Goal: Information Seeking & Learning: Learn about a topic

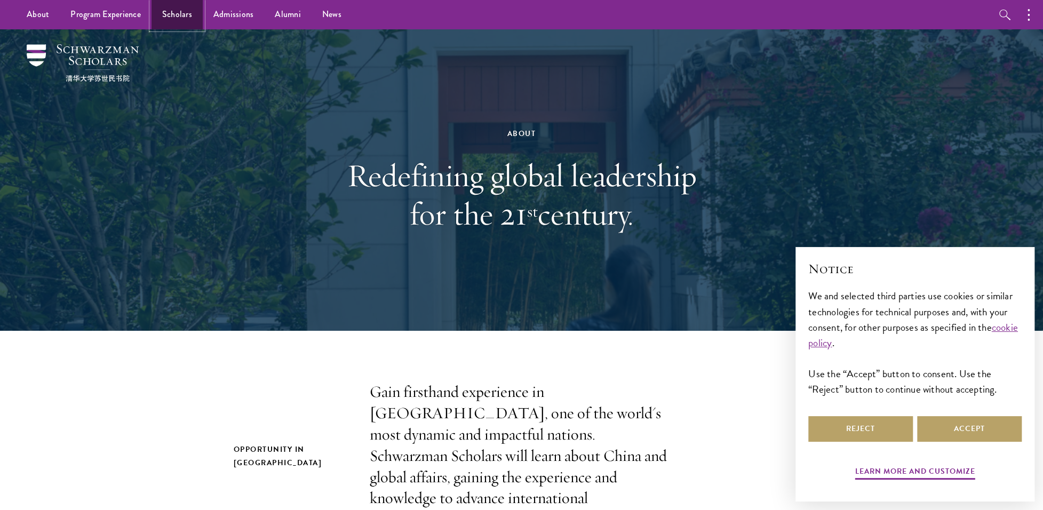
click at [165, 13] on link "Scholars" at bounding box center [176, 14] width 51 height 29
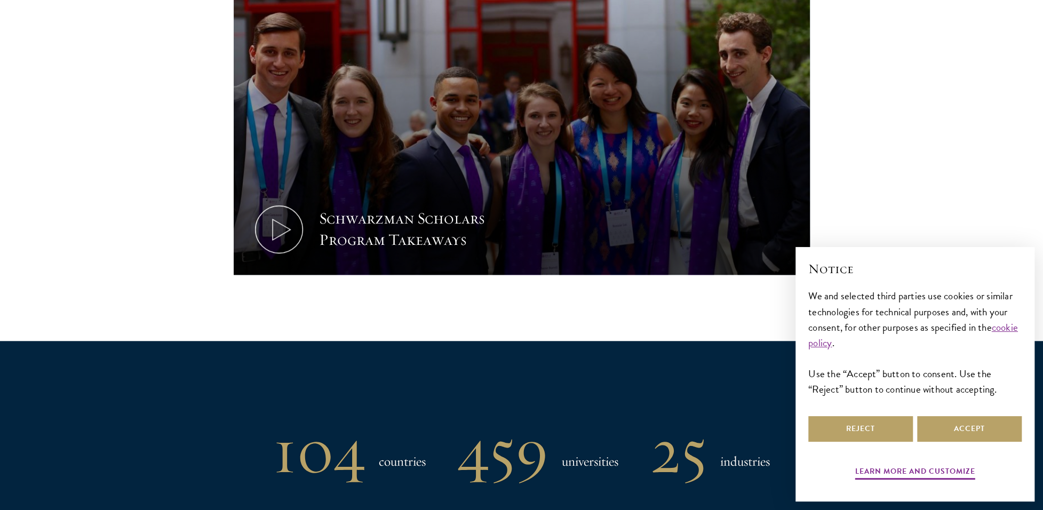
scroll to position [587, 0]
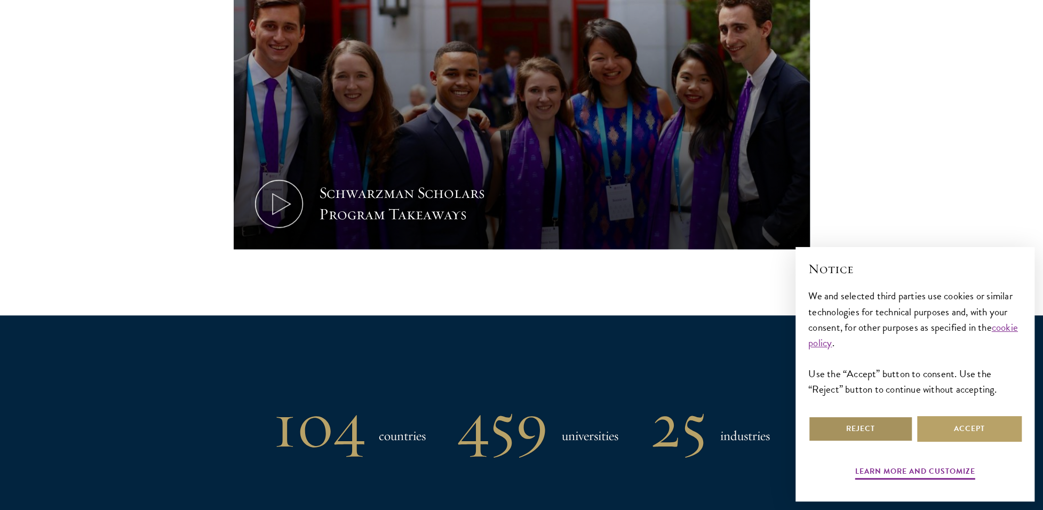
click at [851, 429] on button "Reject" at bounding box center [860, 429] width 105 height 26
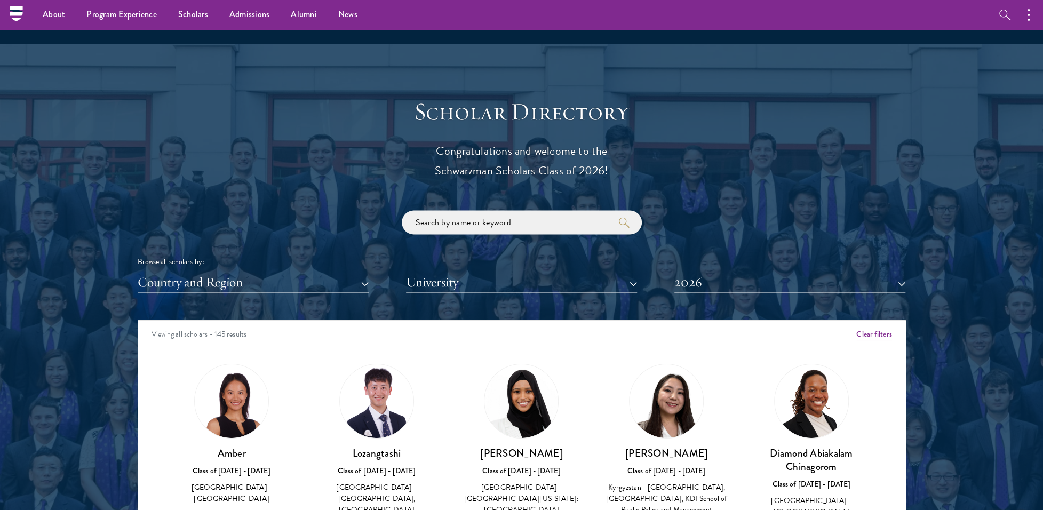
scroll to position [1067, 0]
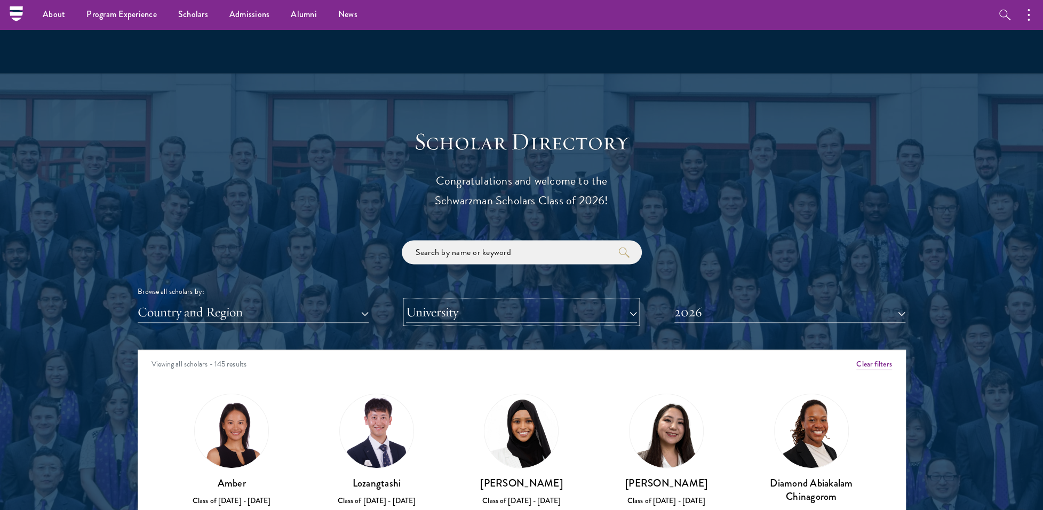
click at [440, 309] on button "University" at bounding box center [521, 312] width 231 height 22
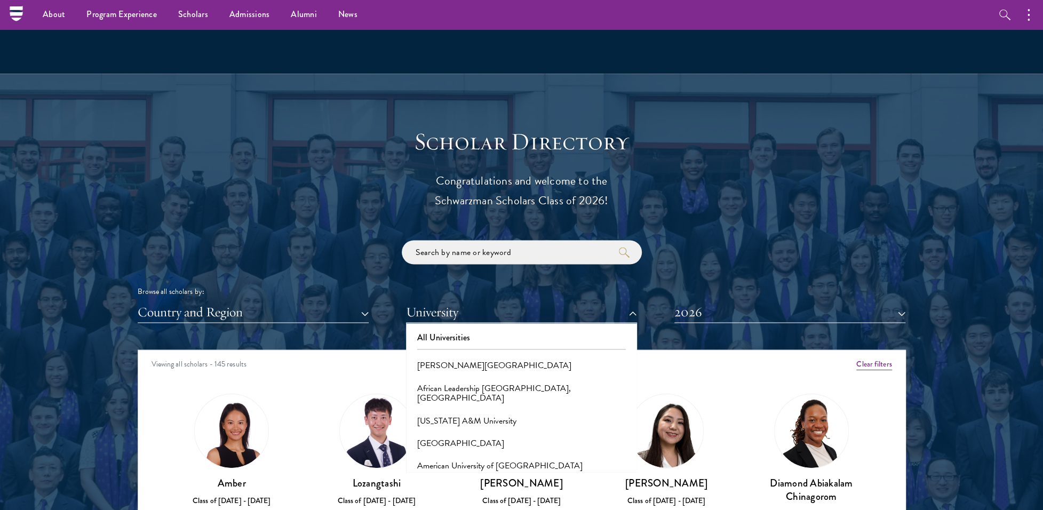
click at [292, 255] on div "Browse all scholars by: Country and Region All Countries and Regions [GEOGRAPHI…" at bounding box center [522, 281] width 768 height 83
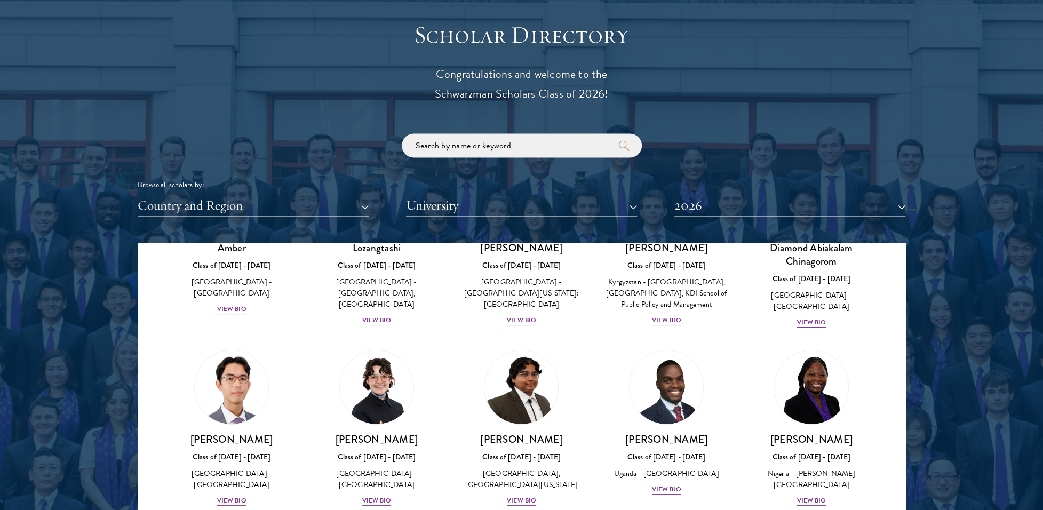
scroll to position [107, 0]
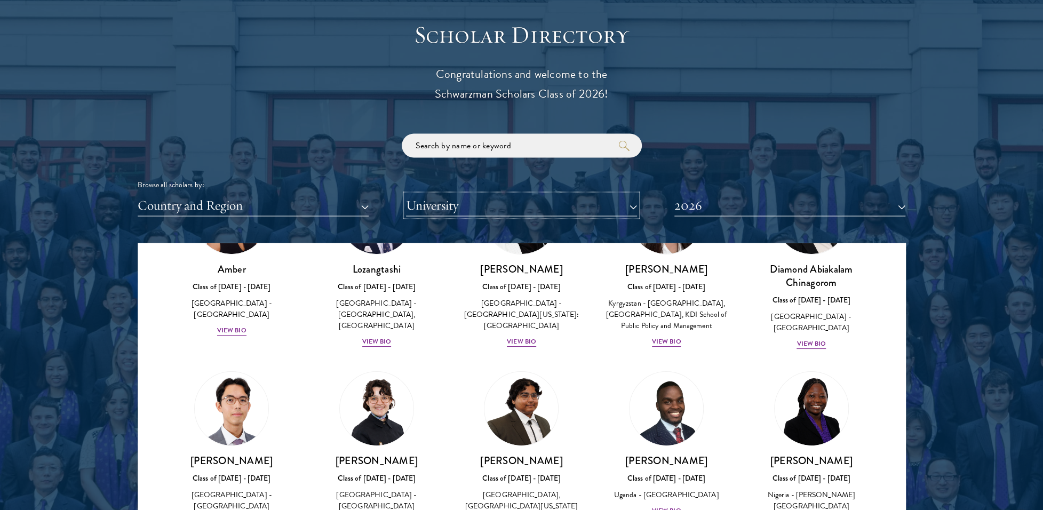
click at [446, 204] on button "University" at bounding box center [521, 205] width 231 height 22
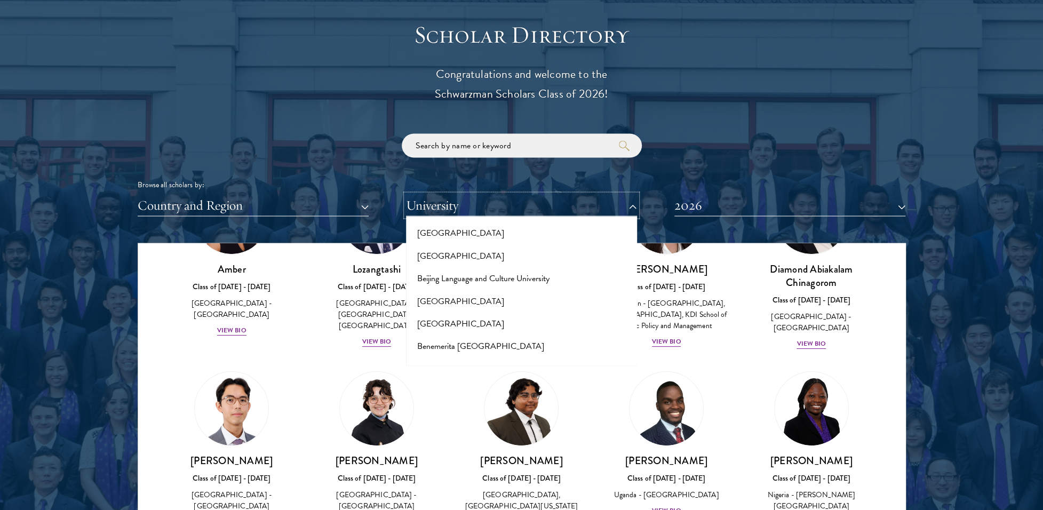
scroll to position [640, 0]
click at [456, 150] on input "search" at bounding box center [522, 145] width 240 height 24
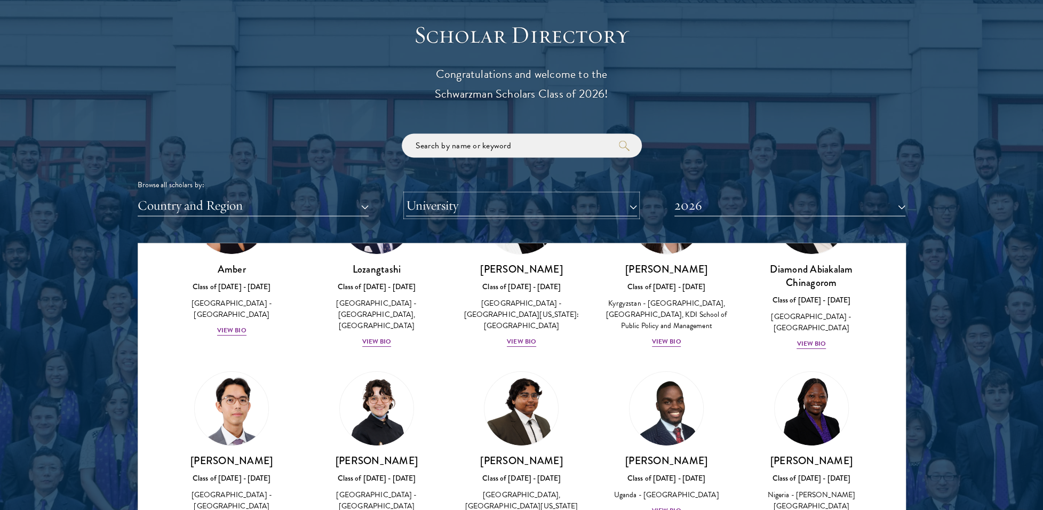
click at [448, 204] on button "University" at bounding box center [521, 205] width 231 height 22
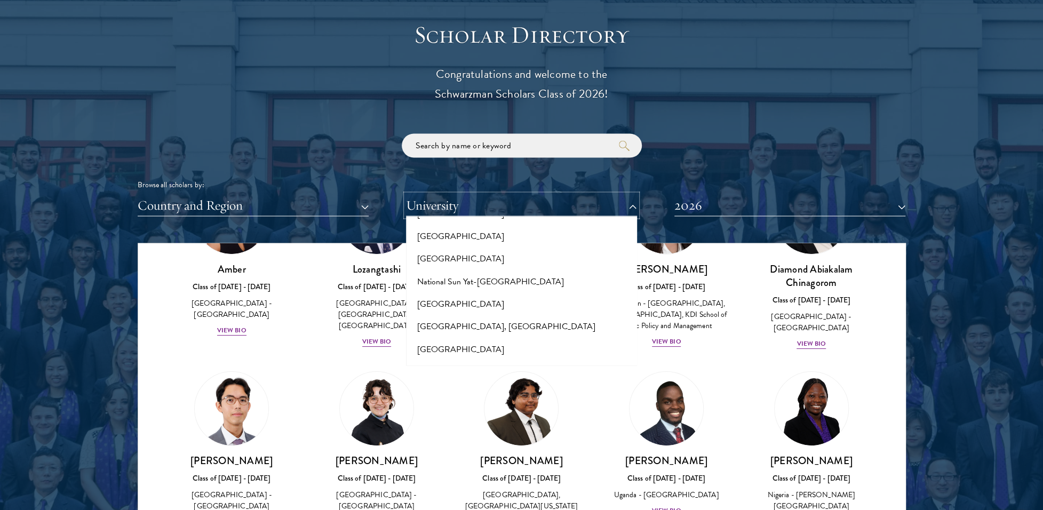
scroll to position [4427, 0]
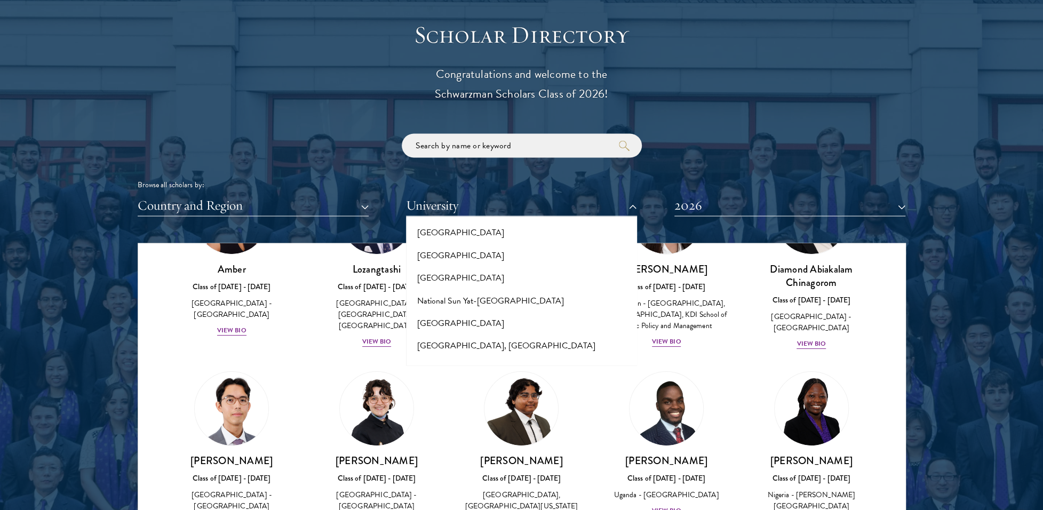
click at [460, 425] on button "[GEOGRAPHIC_DATA]" at bounding box center [521, 436] width 225 height 22
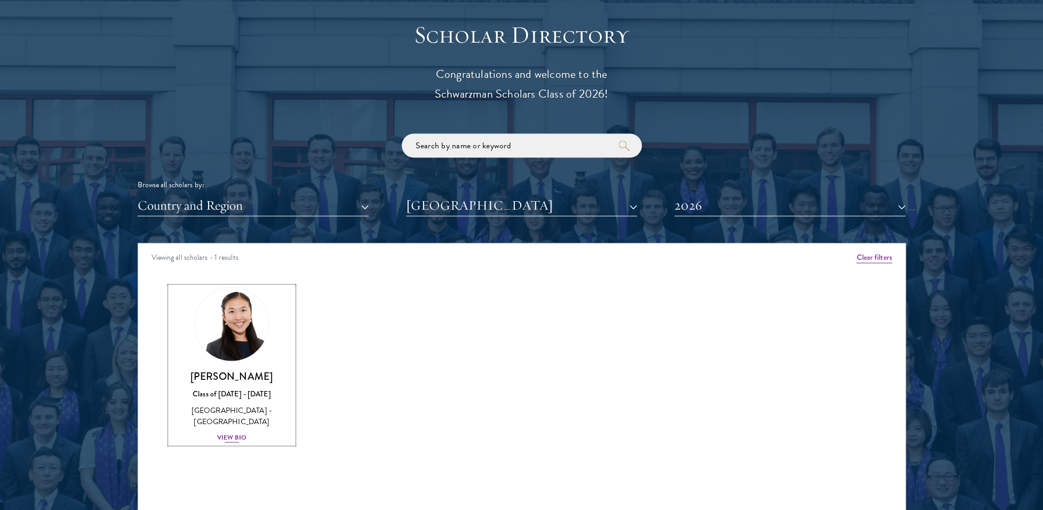
click at [236, 380] on h3 "[PERSON_NAME]" at bounding box center [232, 375] width 124 height 13
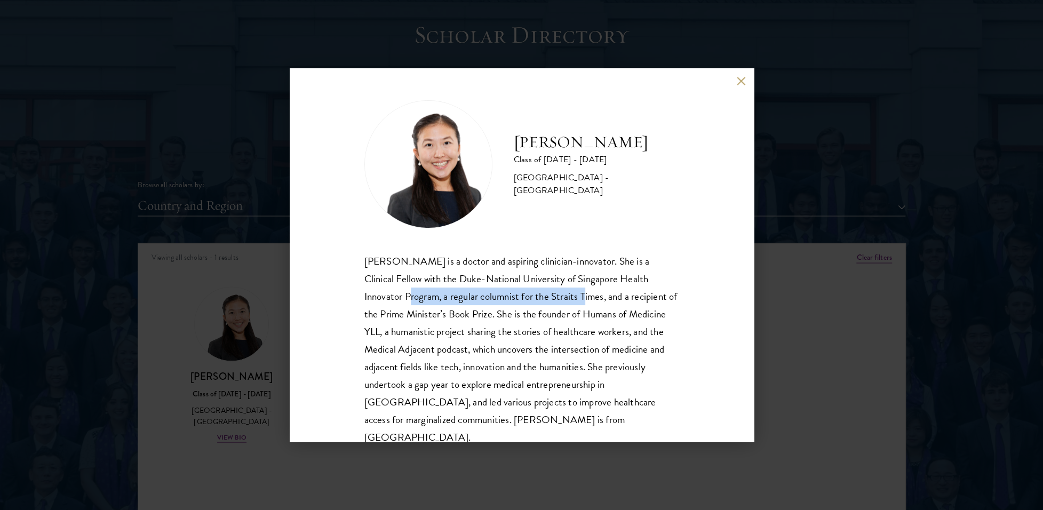
drag, startPoint x: 369, startPoint y: 294, endPoint x: 547, endPoint y: 291, distance: 178.2
click at [547, 291] on div "[PERSON_NAME] is a doctor and aspiring clinician-innovator. She is a Clinical F…" at bounding box center [521, 349] width 315 height 194
drag, startPoint x: 407, startPoint y: 292, endPoint x: 473, endPoint y: 293, distance: 65.6
click at [473, 293] on div "[PERSON_NAME] is a doctor and aspiring clinician-innovator. She is a Clinical F…" at bounding box center [521, 349] width 315 height 194
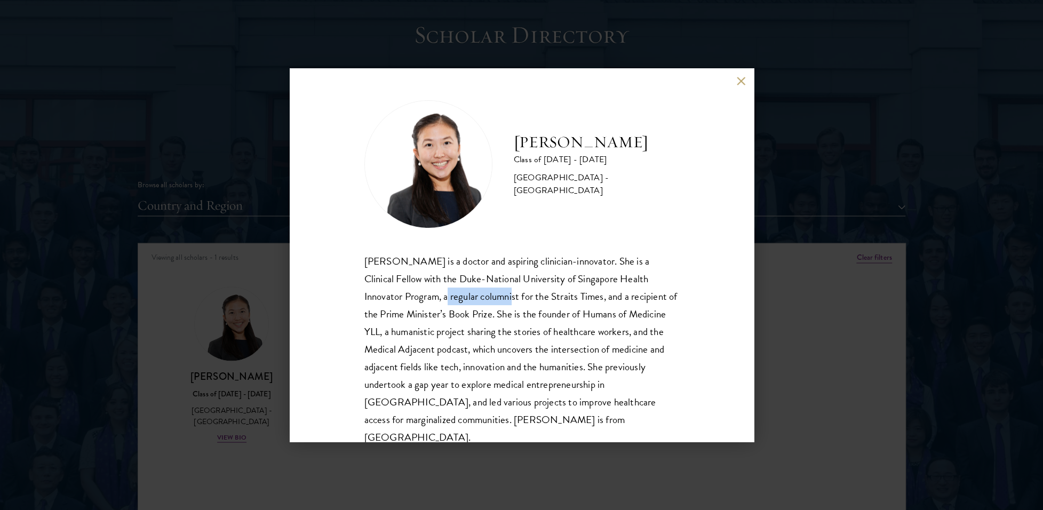
click at [473, 293] on div "[PERSON_NAME] is a doctor and aspiring clinician-innovator. She is a Clinical F…" at bounding box center [521, 349] width 315 height 194
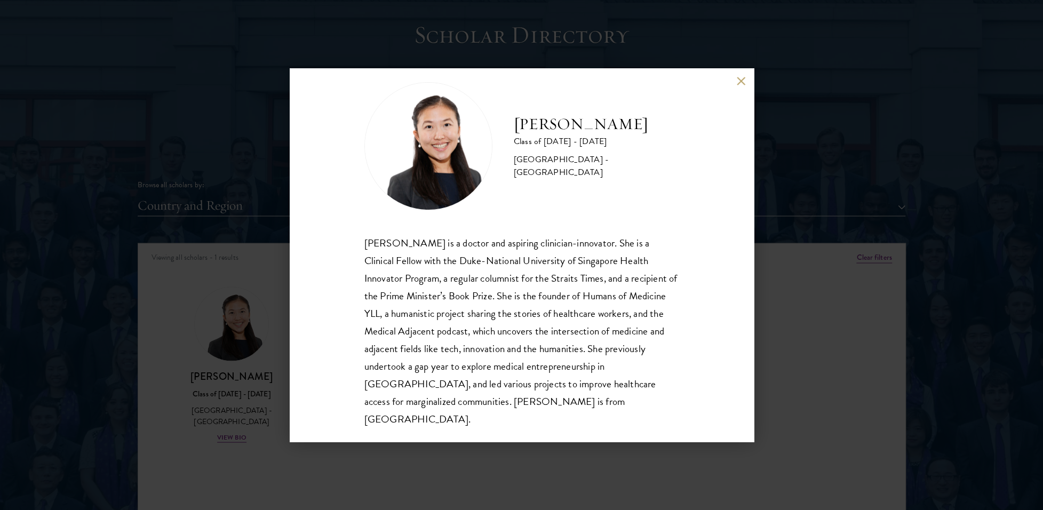
scroll to position [19, 0]
click at [243, 332] on div "[PERSON_NAME] Class of [DATE] - [DATE] [GEOGRAPHIC_DATA] - [GEOGRAPHIC_DATA] [P…" at bounding box center [521, 255] width 1043 height 510
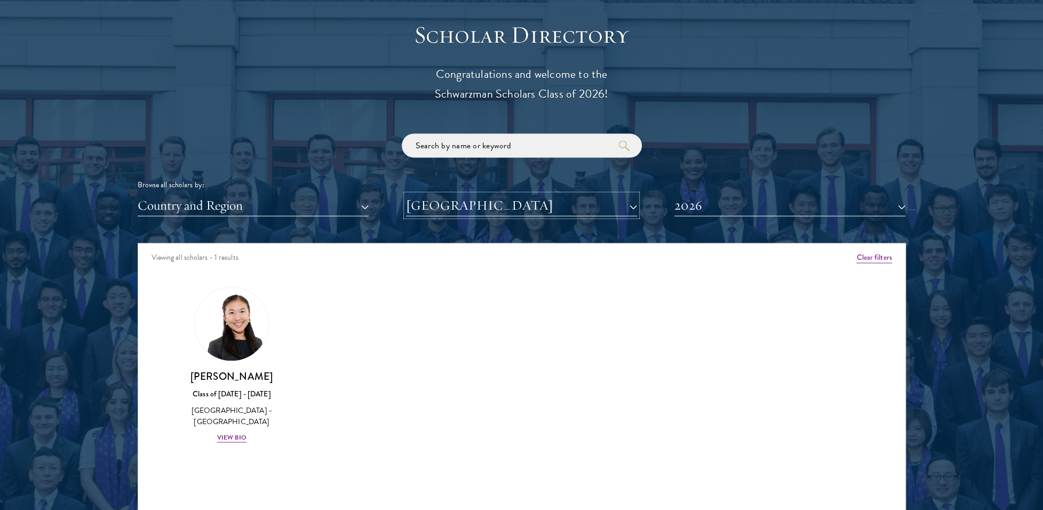
click at [508, 204] on button "[GEOGRAPHIC_DATA]" at bounding box center [521, 205] width 231 height 22
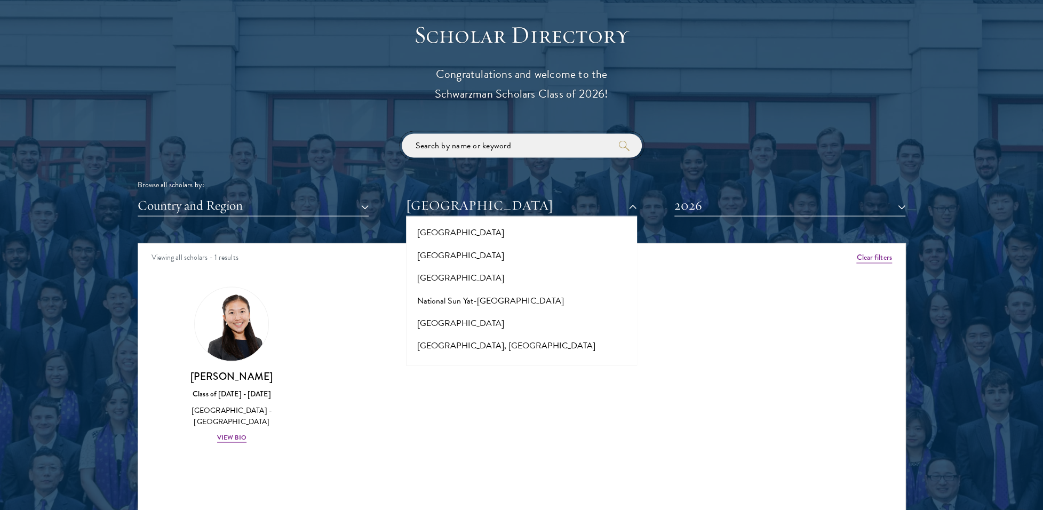
click at [477, 138] on input "search" at bounding box center [522, 145] width 240 height 24
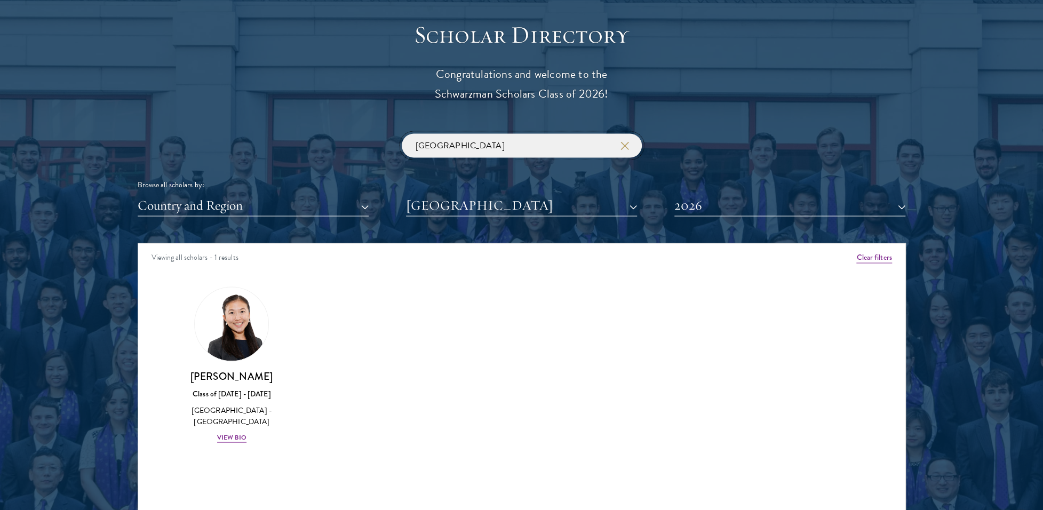
type input "[GEOGRAPHIC_DATA]"
click button "submit" at bounding box center [0, 0] width 0 height 0
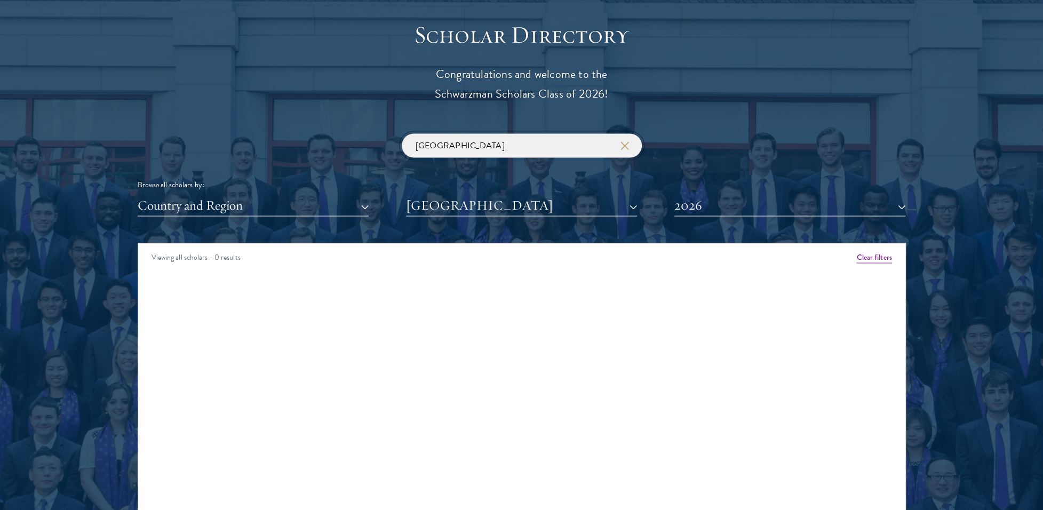
click at [471, 140] on input "[GEOGRAPHIC_DATA]" at bounding box center [522, 145] width 240 height 24
click at [478, 194] on button "[GEOGRAPHIC_DATA]" at bounding box center [521, 205] width 231 height 22
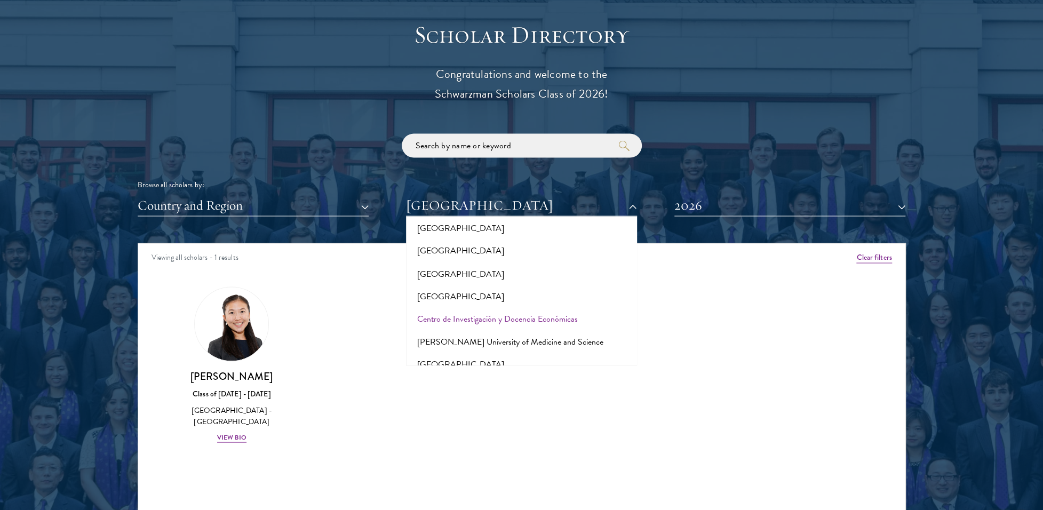
scroll to position [2553, 0]
click at [481, 350] on button "[GEOGRAPHIC_DATA]" at bounding box center [521, 361] width 225 height 22
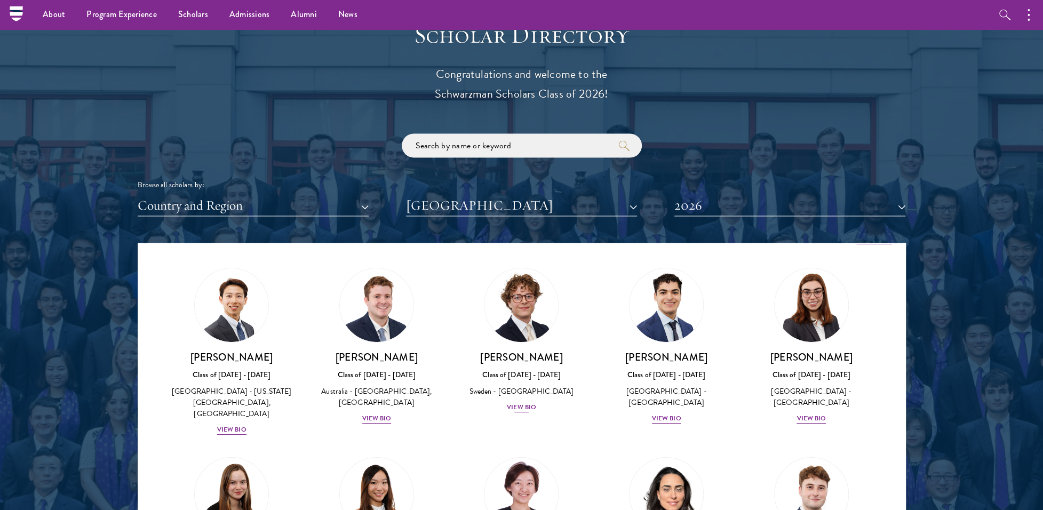
scroll to position [53, 0]
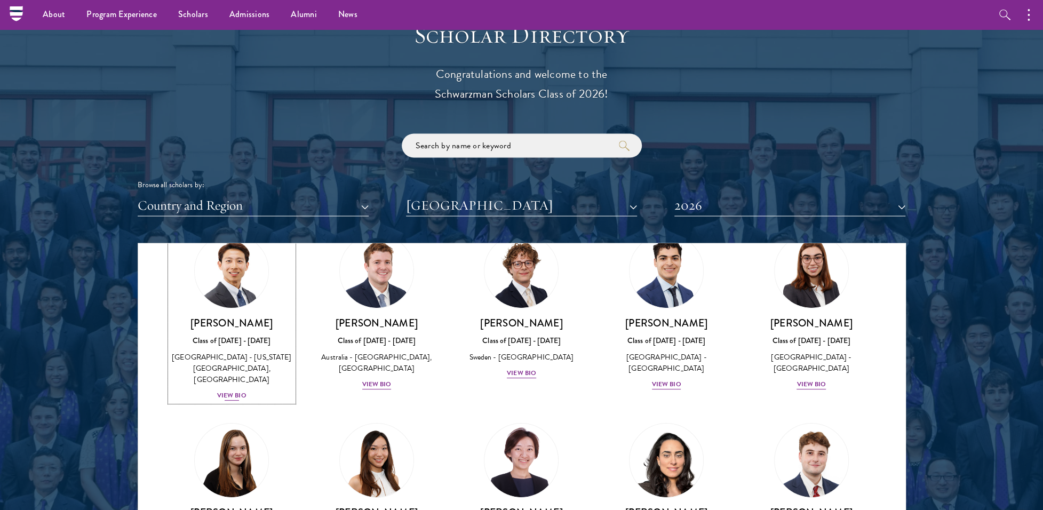
click at [280, 362] on div "[GEOGRAPHIC_DATA] - [US_STATE][GEOGRAPHIC_DATA], [GEOGRAPHIC_DATA]" at bounding box center [232, 368] width 124 height 34
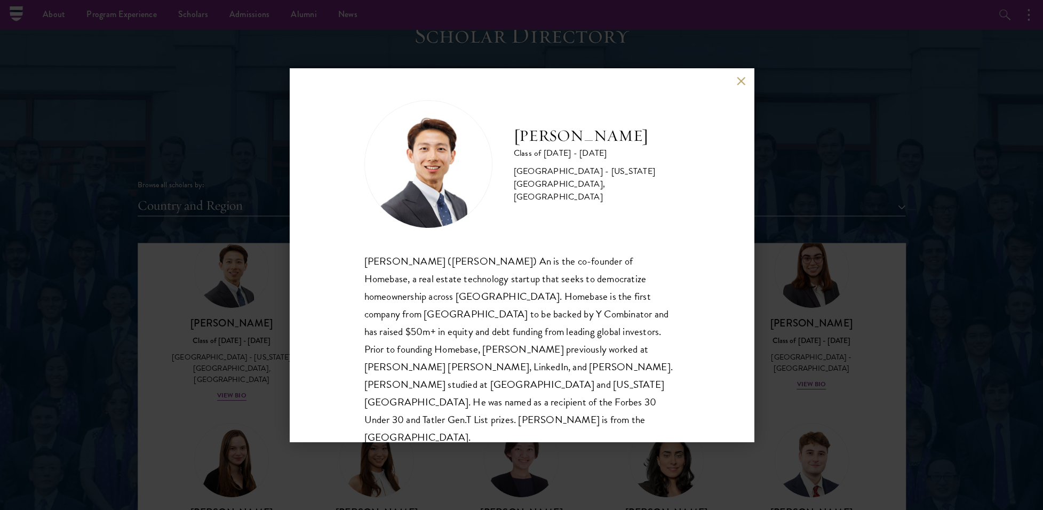
scroll to position [1, 0]
click at [37, 338] on div "[PERSON_NAME] Class of [DATE] - [DATE] [GEOGRAPHIC_DATA] - [US_STATE][GEOGRAPHI…" at bounding box center [521, 255] width 1043 height 510
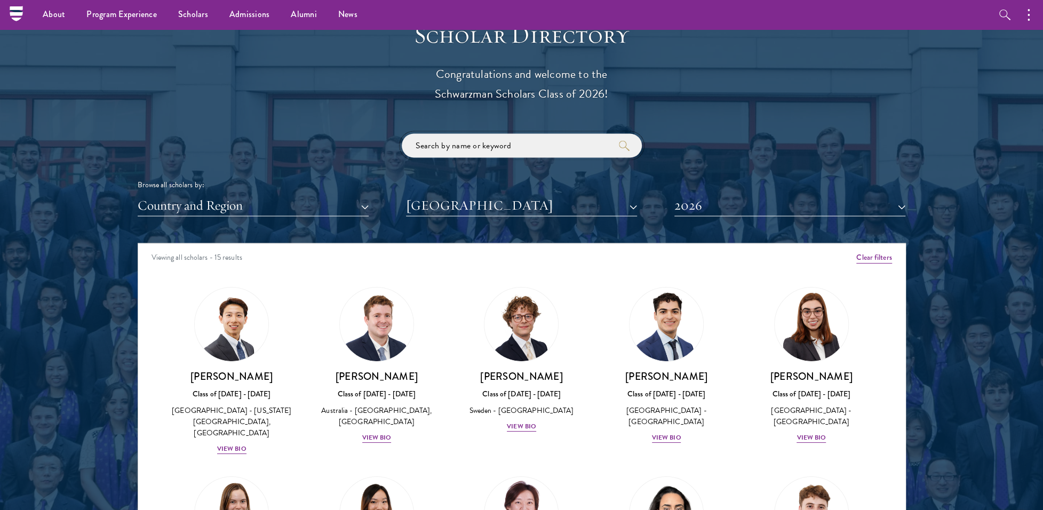
click at [507, 139] on input "search" at bounding box center [522, 145] width 240 height 24
click at [538, 163] on div "Browse all scholars by: Country and Region All Countries and Regions [GEOGRAPHI…" at bounding box center [522, 174] width 768 height 83
drag, startPoint x: 474, startPoint y: 216, endPoint x: 475, endPoint y: 209, distance: 7.1
click at [473, 216] on div "Scholar Directory Congratulations and welcome to the Schwarzman Scholars Class …" at bounding box center [522, 291] width 768 height 542
click at [483, 200] on button "[GEOGRAPHIC_DATA]" at bounding box center [521, 205] width 231 height 22
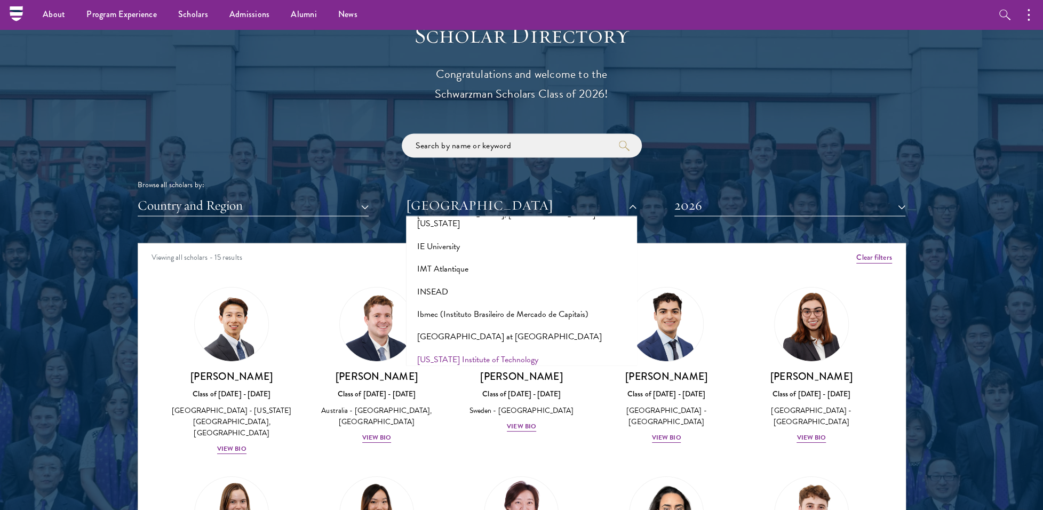
scroll to position [4181, 0]
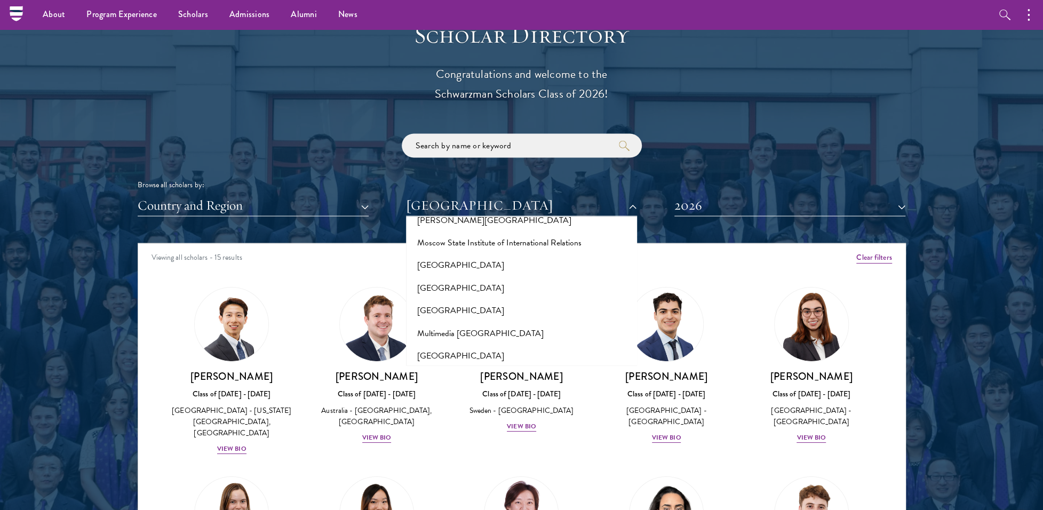
click at [487, 389] on button "[GEOGRAPHIC_DATA]" at bounding box center [521, 400] width 225 height 22
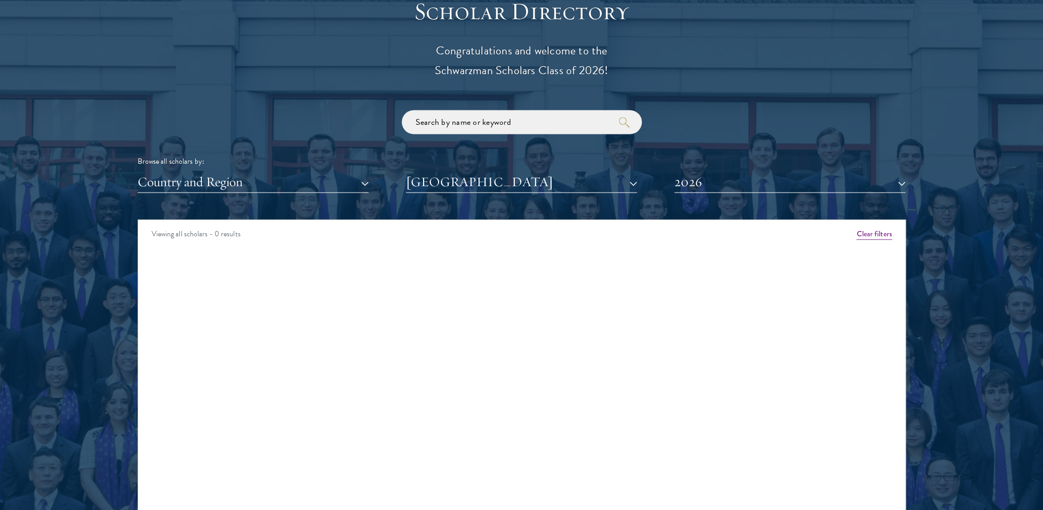
scroll to position [1227, 0]
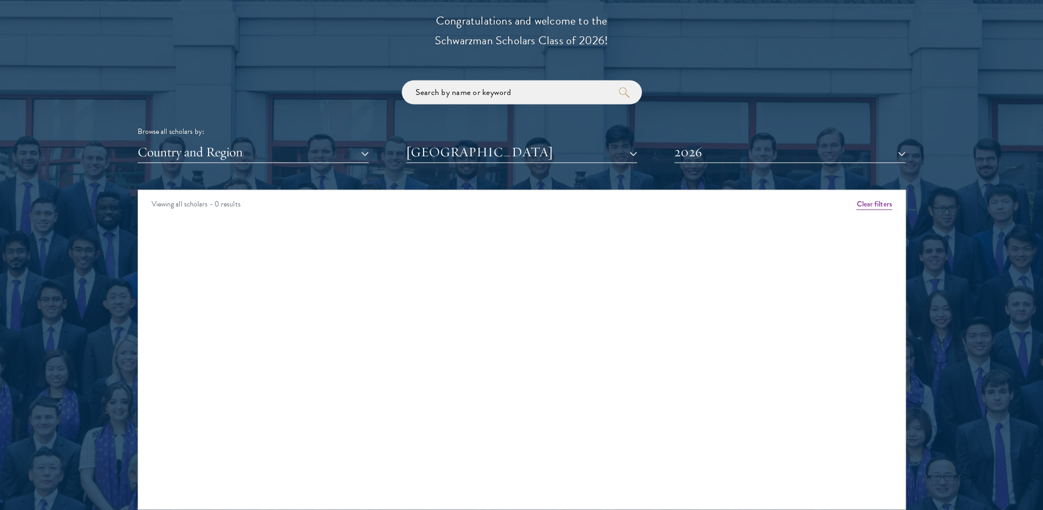
click at [430, 293] on div "Viewing all scholars - 0 results Clear filters Amber Class of [DATE] - [DATE] […" at bounding box center [522, 349] width 768 height 320
click at [468, 154] on button "[GEOGRAPHIC_DATA]" at bounding box center [521, 152] width 231 height 22
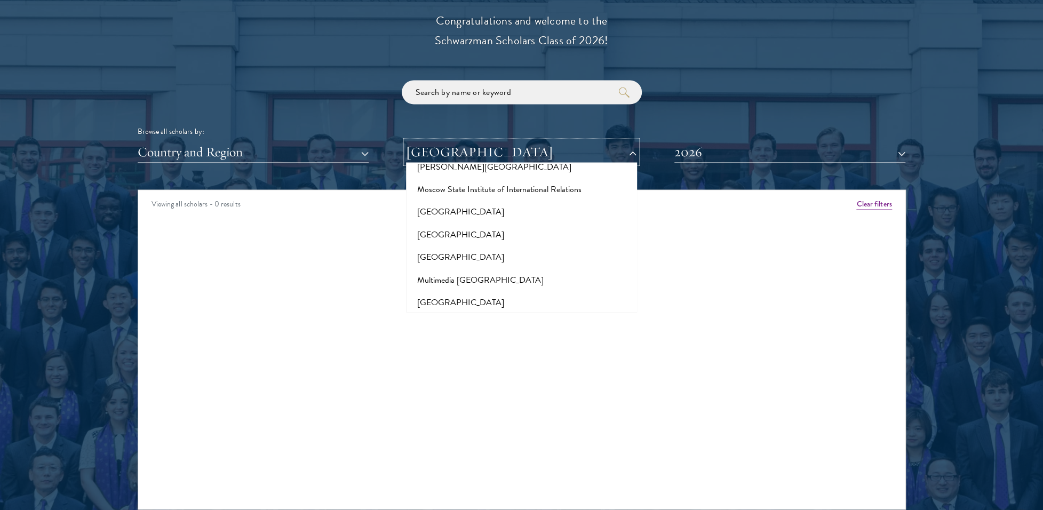
click at [456, 156] on button "[GEOGRAPHIC_DATA]" at bounding box center [521, 152] width 231 height 22
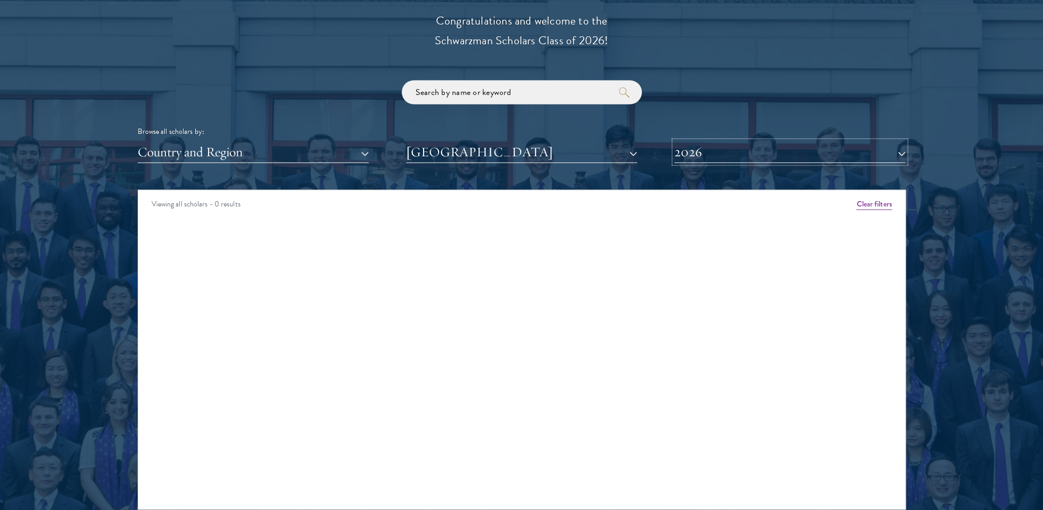
click at [702, 151] on button "2026" at bounding box center [789, 152] width 231 height 22
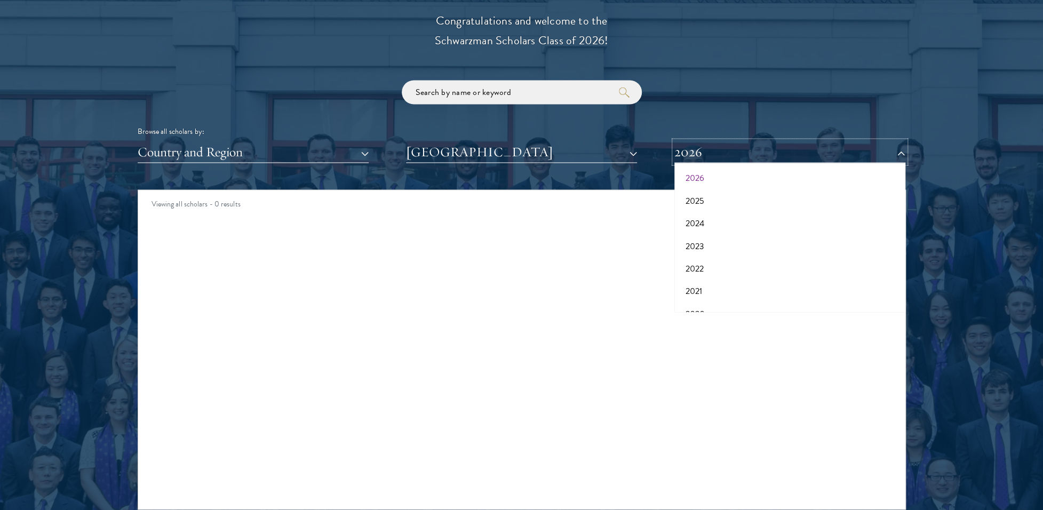
scroll to position [0, 0]
click at [702, 172] on button "All Years" at bounding box center [789, 177] width 225 height 22
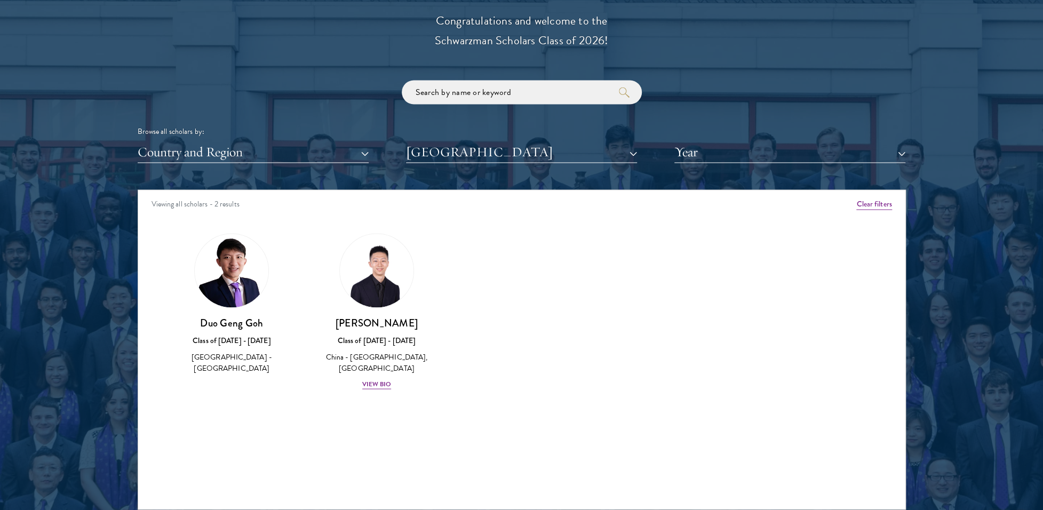
click at [223, 288] on img at bounding box center [232, 271] width 74 height 74
click at [233, 319] on h3 "Duo Geng Goh" at bounding box center [232, 322] width 124 height 13
click at [229, 330] on div "Duo Geng Goh Class of [DATE] - [DATE] [GEOGRAPHIC_DATA] - [GEOGRAPHIC_DATA]" at bounding box center [232, 345] width 124 height 59
click at [217, 364] on div "[GEOGRAPHIC_DATA] - [GEOGRAPHIC_DATA]" at bounding box center [232, 362] width 124 height 22
click at [384, 383] on div "View Bio" at bounding box center [376, 384] width 29 height 10
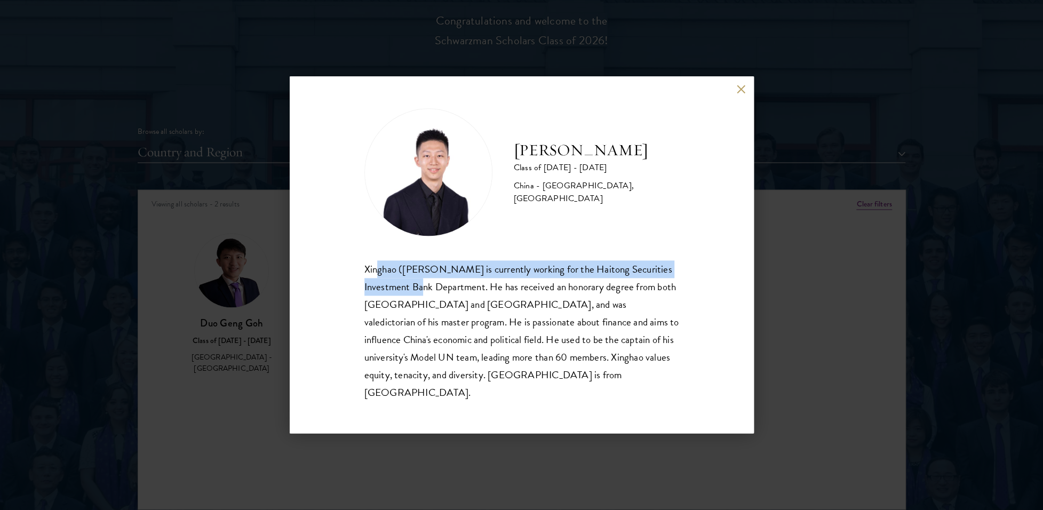
drag, startPoint x: 380, startPoint y: 274, endPoint x: 430, endPoint y: 294, distance: 54.8
click at [430, 294] on div "Xinghao ([PERSON_NAME] is currently working for the Haitong Securities Investme…" at bounding box center [521, 330] width 315 height 141
click at [429, 294] on div "Xinghao ([PERSON_NAME] is currently working for the Haitong Securities Investme…" at bounding box center [521, 330] width 315 height 141
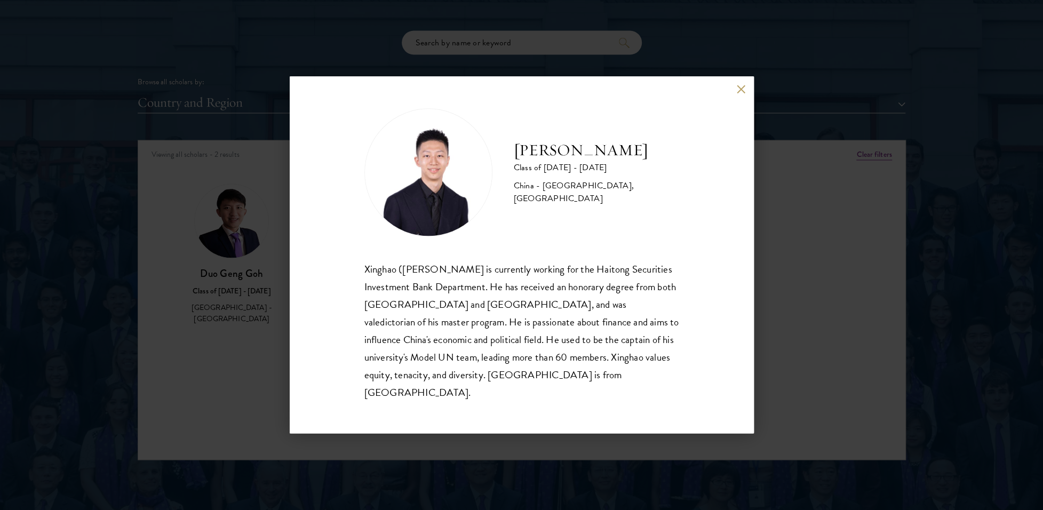
scroll to position [1280, 0]
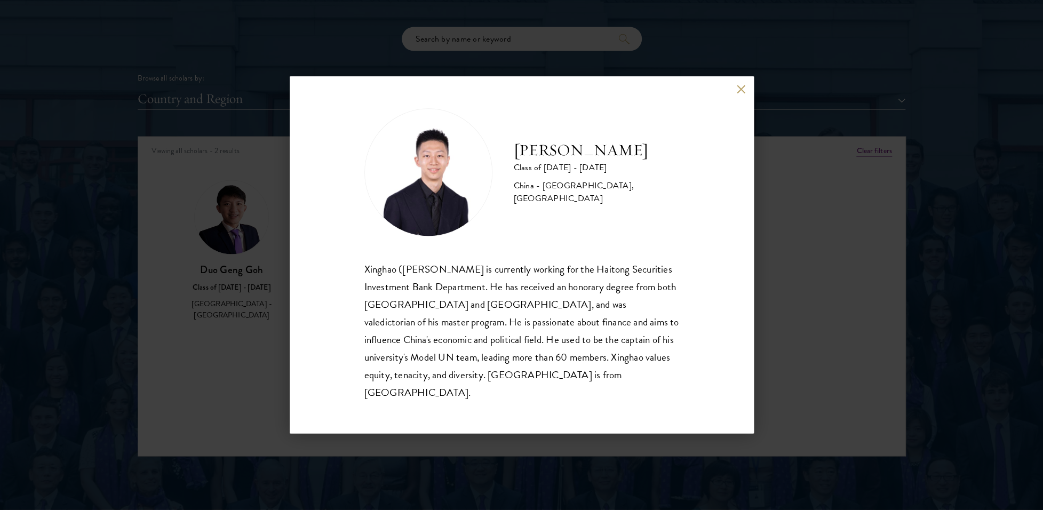
click at [795, 288] on div "[PERSON_NAME] Class of [DATE] - [DATE] [GEOGRAPHIC_DATA] - [GEOGRAPHIC_DATA], […" at bounding box center [521, 255] width 1043 height 510
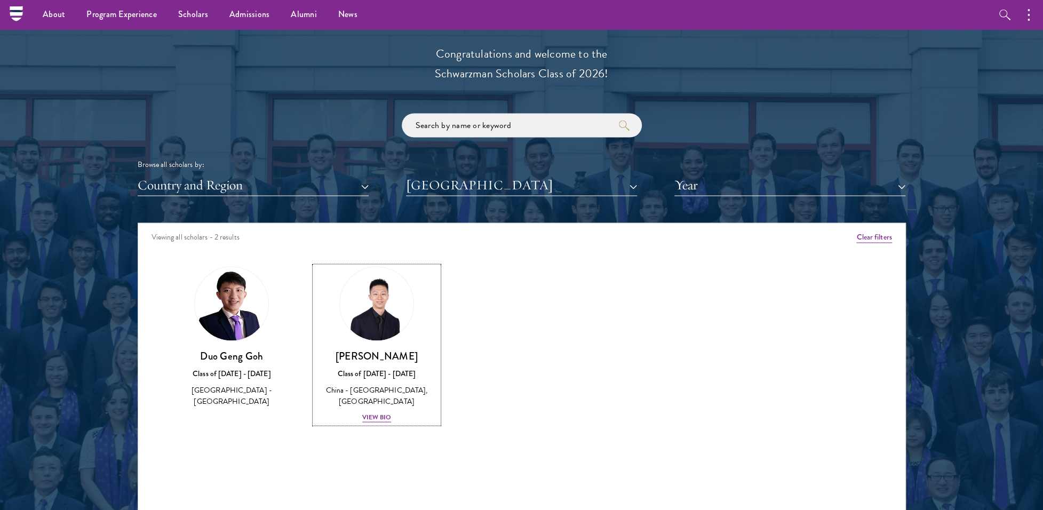
scroll to position [1173, 0]
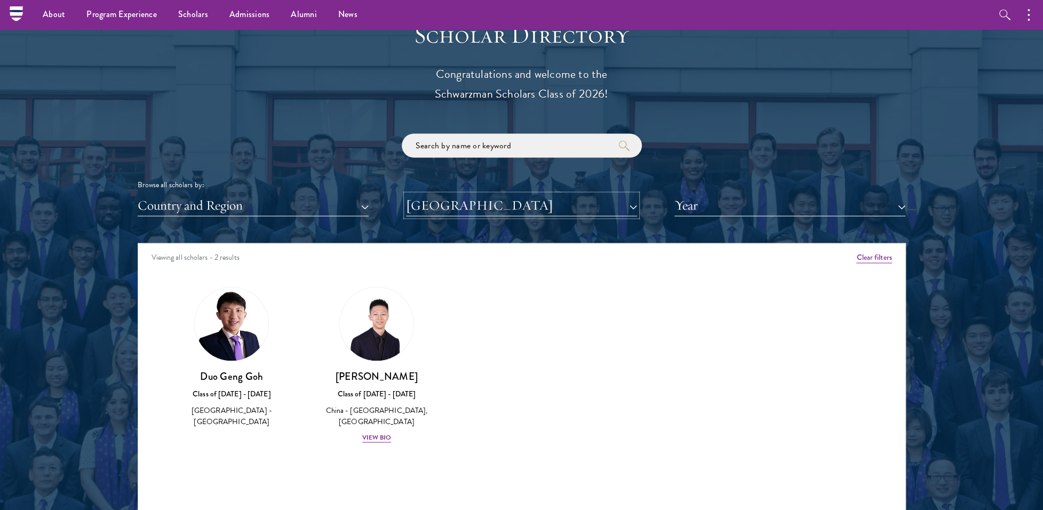
click at [534, 205] on button "[GEOGRAPHIC_DATA]" at bounding box center [521, 205] width 231 height 22
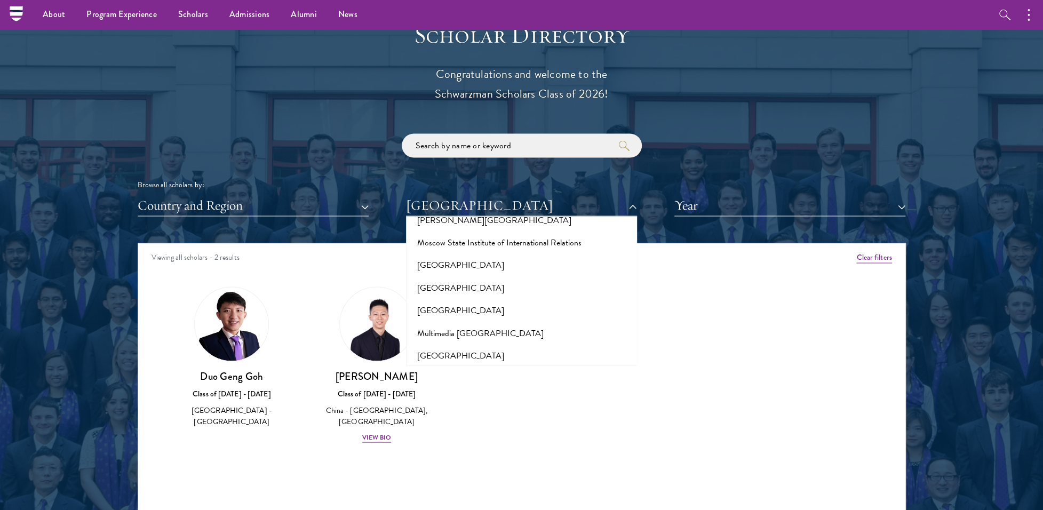
click at [719, 260] on div "Viewing all scholars - 2 results" at bounding box center [521, 258] width 767 height 30
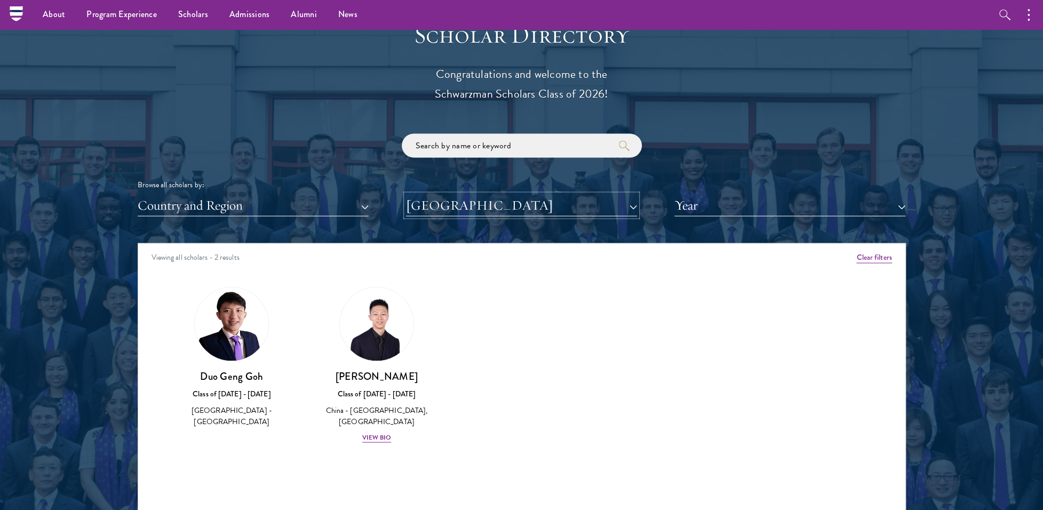
click at [557, 212] on button "[GEOGRAPHIC_DATA]" at bounding box center [521, 205] width 231 height 22
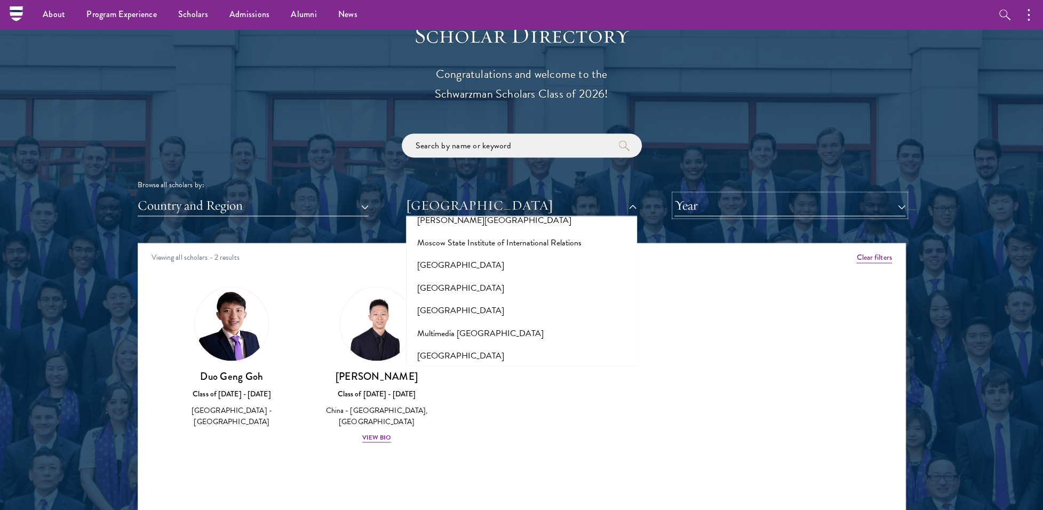
click at [747, 201] on button "Year" at bounding box center [789, 205] width 231 height 22
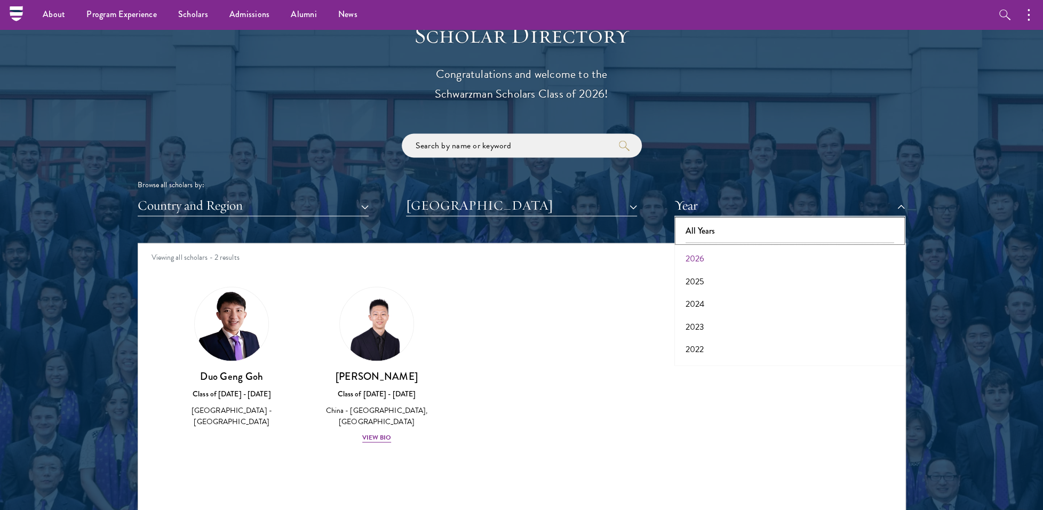
click at [694, 225] on button "All Years" at bounding box center [789, 230] width 225 height 22
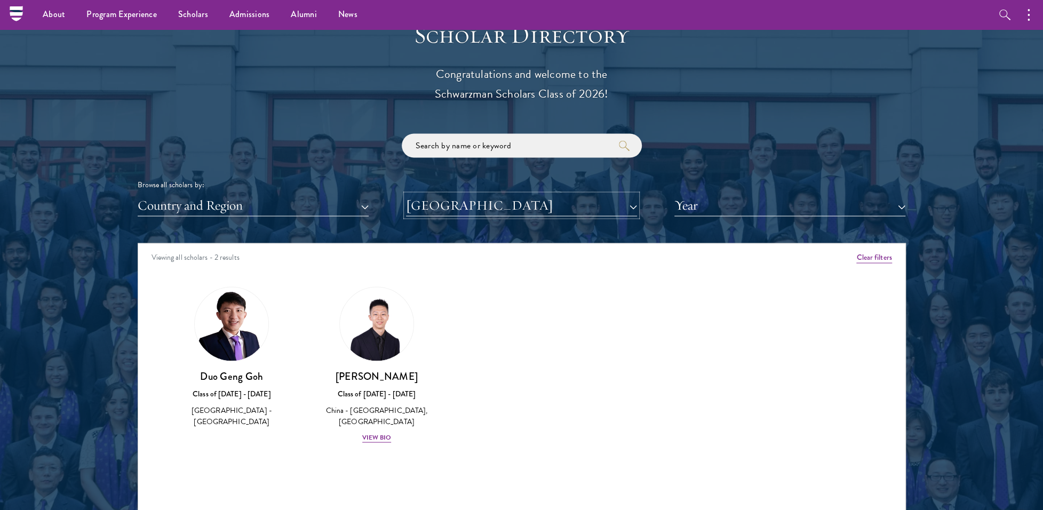
click at [484, 215] on button "[GEOGRAPHIC_DATA]" at bounding box center [521, 205] width 231 height 22
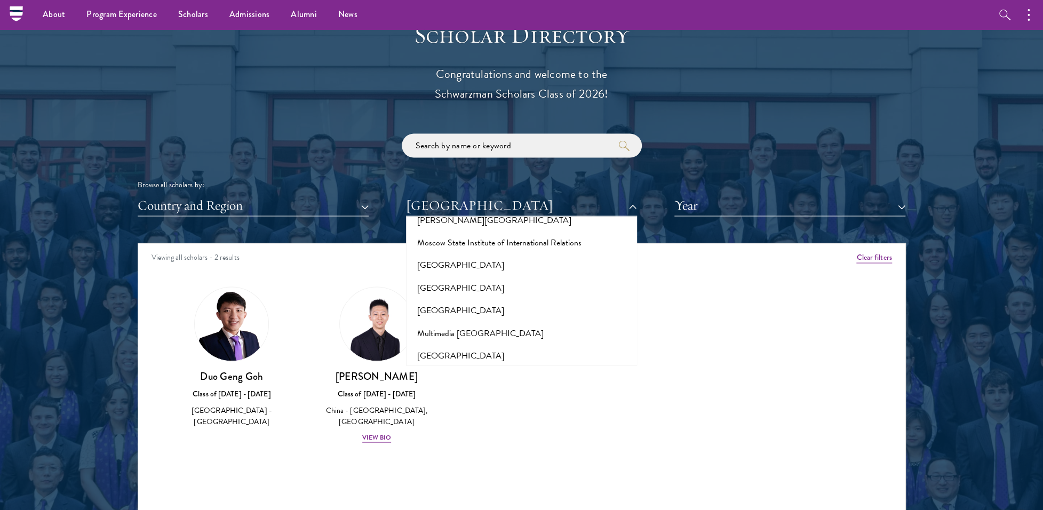
scroll to position [4462, 0]
click at [497, 389] on button "[GEOGRAPHIC_DATA]" at bounding box center [521, 400] width 225 height 22
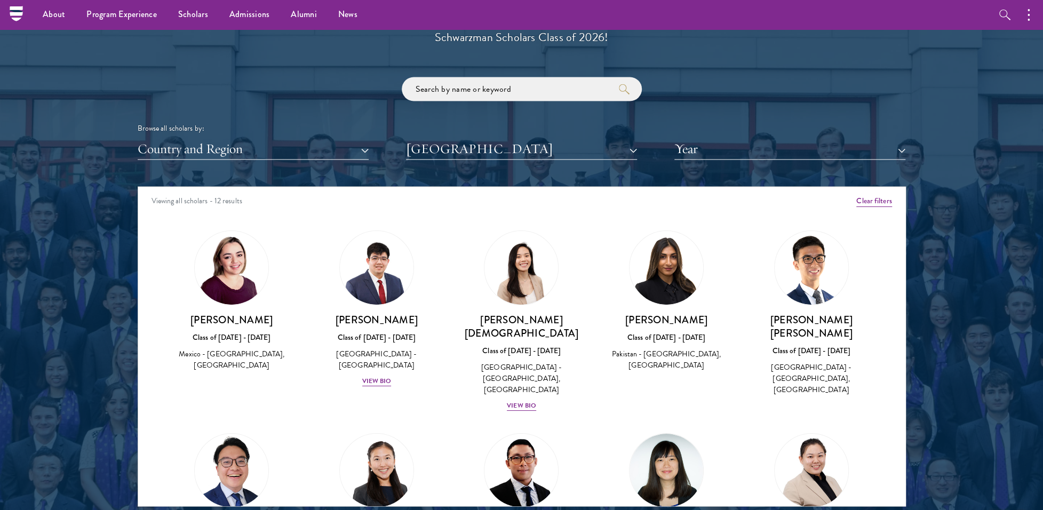
scroll to position [1227, 0]
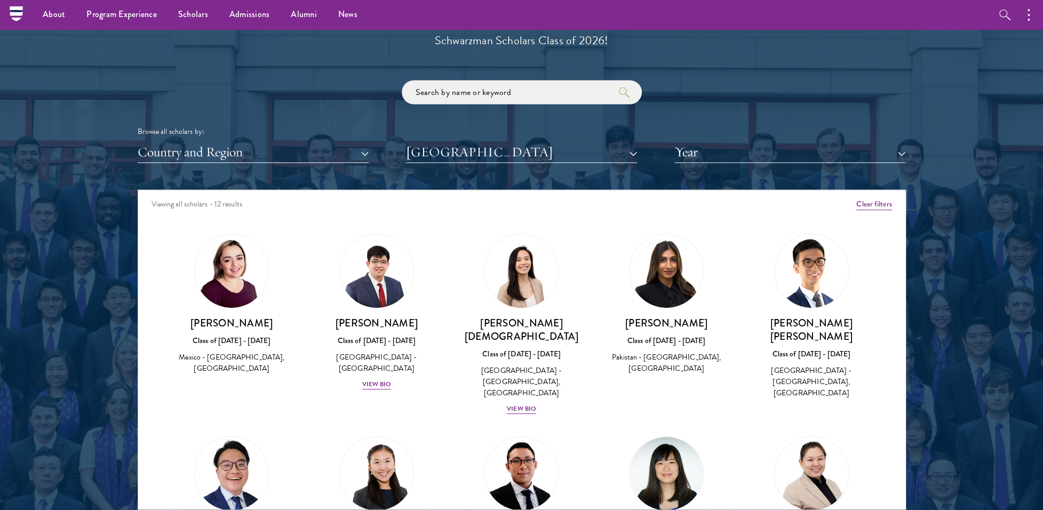
click at [711, 139] on div "Browse all scholars by: Country and Region All Countries and Regions [GEOGRAPHI…" at bounding box center [522, 121] width 768 height 83
click at [716, 149] on button "Year" at bounding box center [789, 152] width 231 height 22
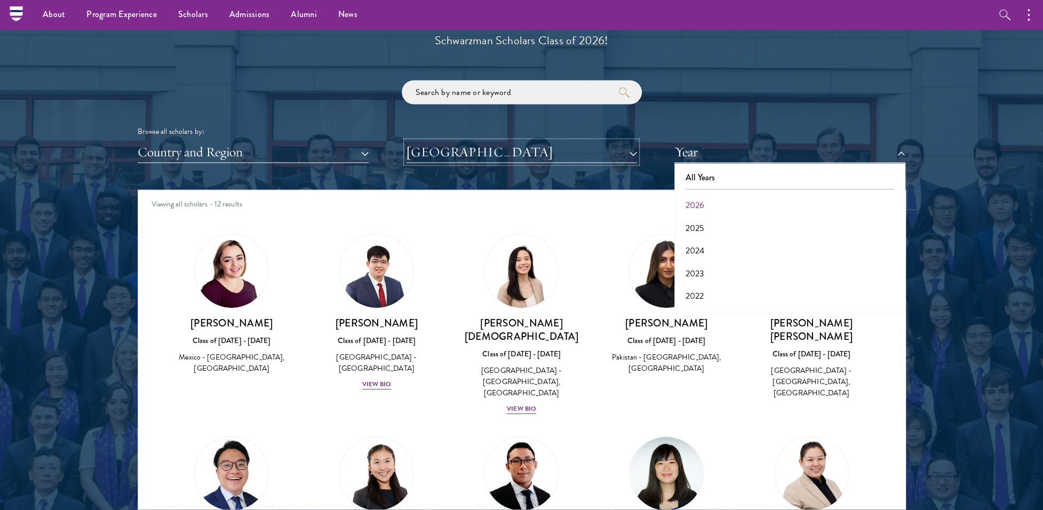
click at [548, 156] on button "[GEOGRAPHIC_DATA]" at bounding box center [521, 152] width 231 height 22
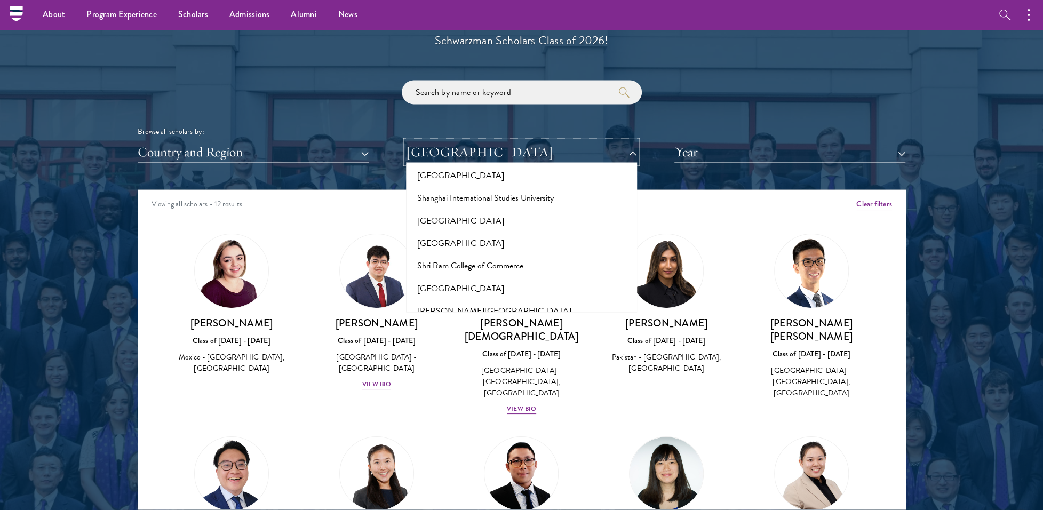
scroll to position [5795, 0]
click at [467, 324] on button "Singapore Management University" at bounding box center [521, 335] width 225 height 22
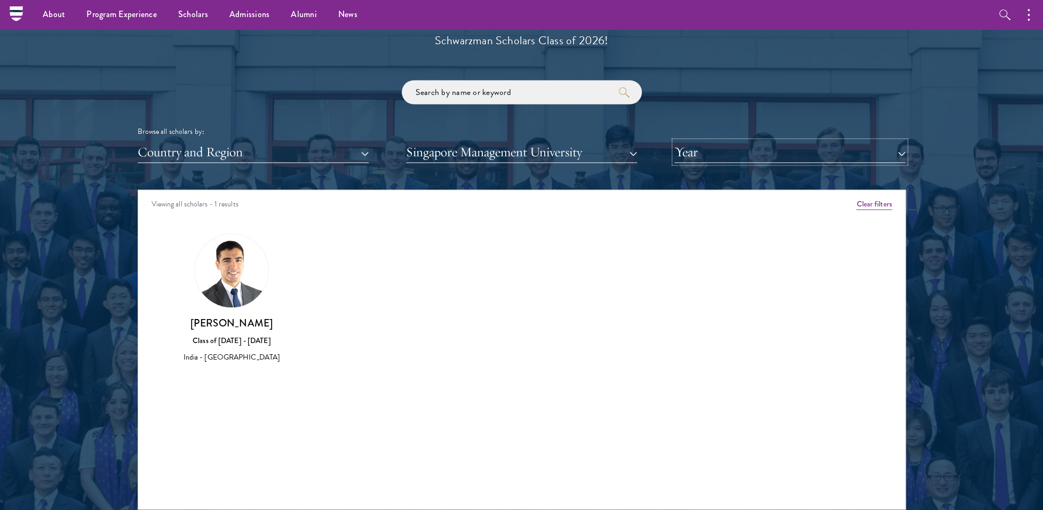
click at [774, 154] on button "Year" at bounding box center [789, 152] width 231 height 22
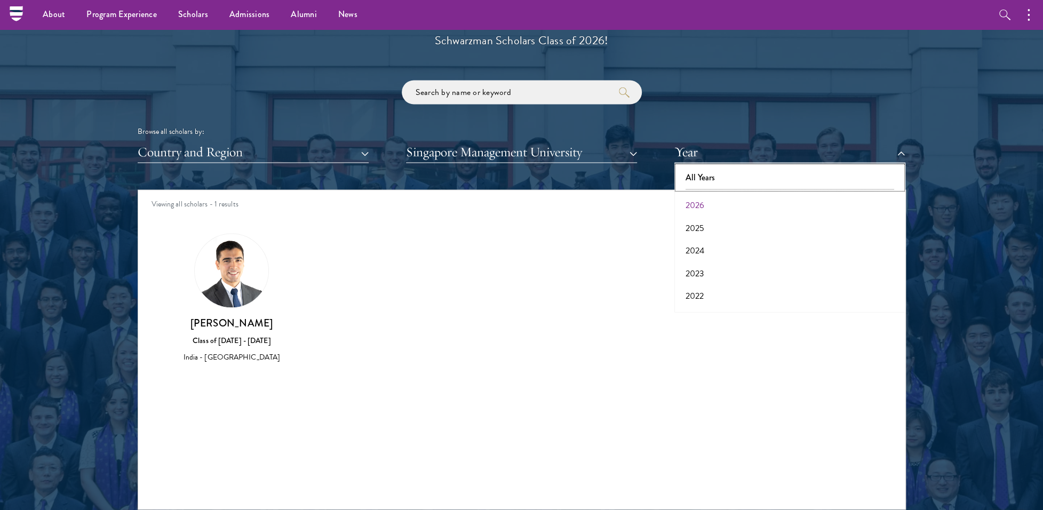
click at [698, 172] on button "All Years" at bounding box center [789, 177] width 225 height 22
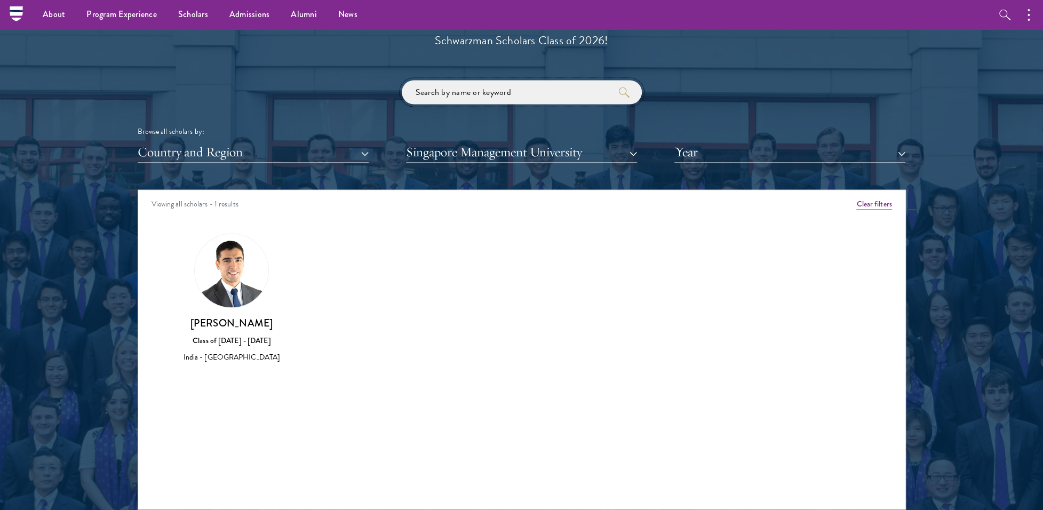
click at [493, 95] on input "search" at bounding box center [522, 92] width 240 height 24
click at [503, 86] on input "search" at bounding box center [522, 92] width 240 height 24
click at [557, 153] on button "Singapore Management University" at bounding box center [521, 152] width 231 height 22
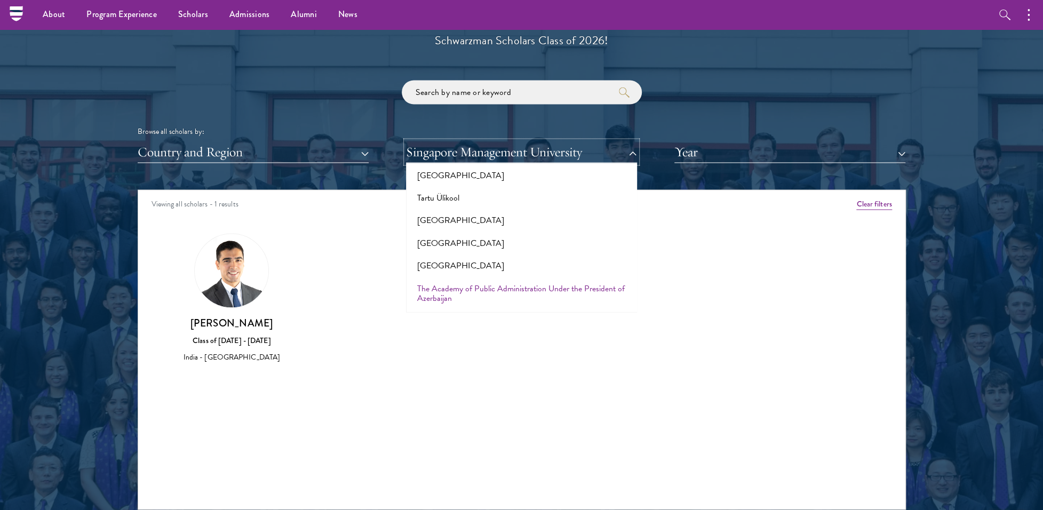
scroll to position [6435, 0]
